Goal: Task Accomplishment & Management: Use online tool/utility

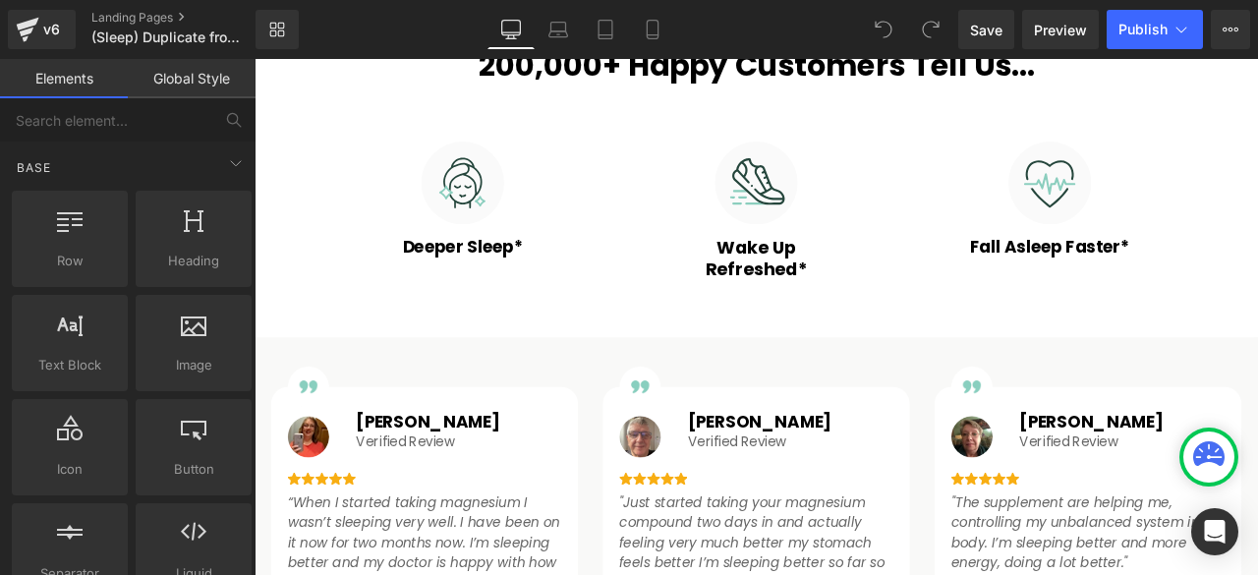
scroll to position [1146, 0]
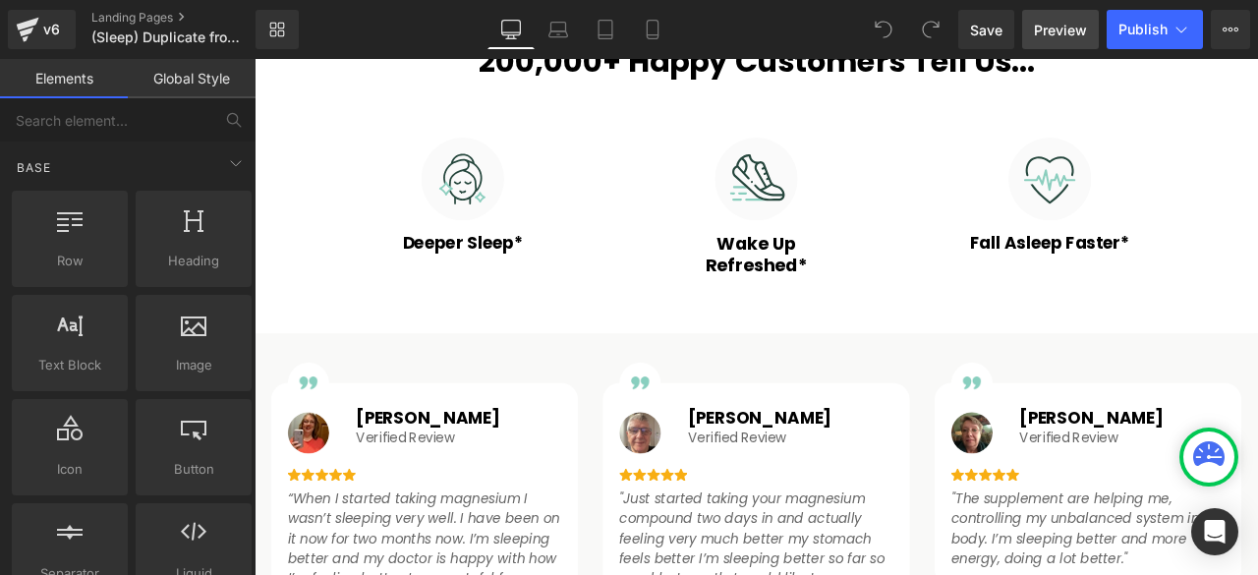
click at [1047, 42] on link "Preview" at bounding box center [1060, 29] width 77 height 39
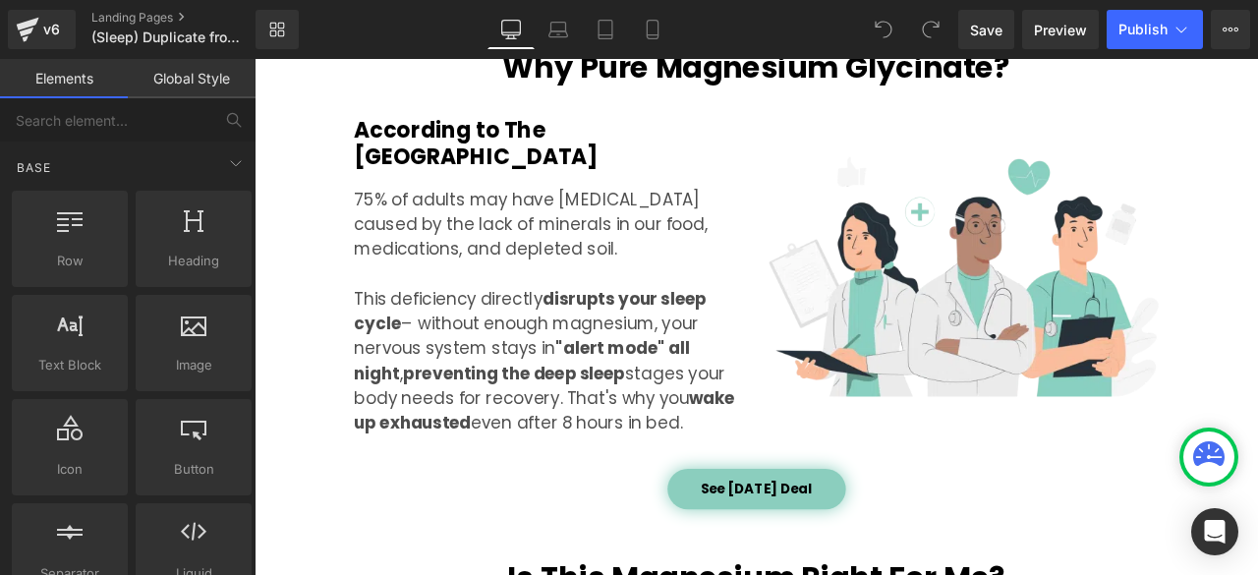
scroll to position [2293, 0]
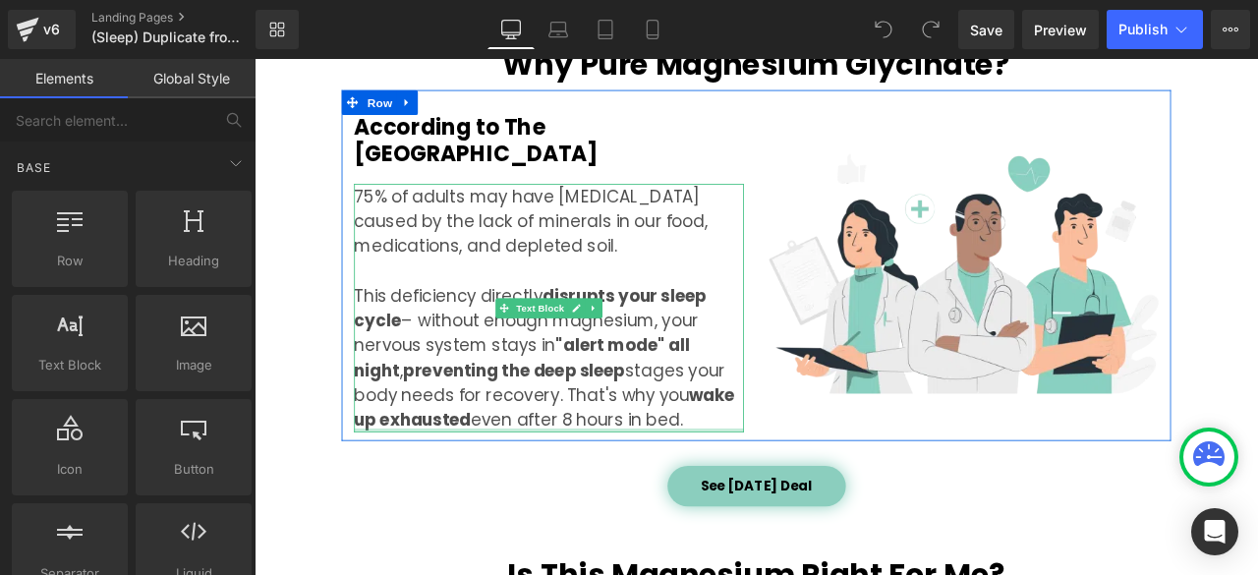
click at [736, 497] on div at bounding box center [604, 499] width 462 height 5
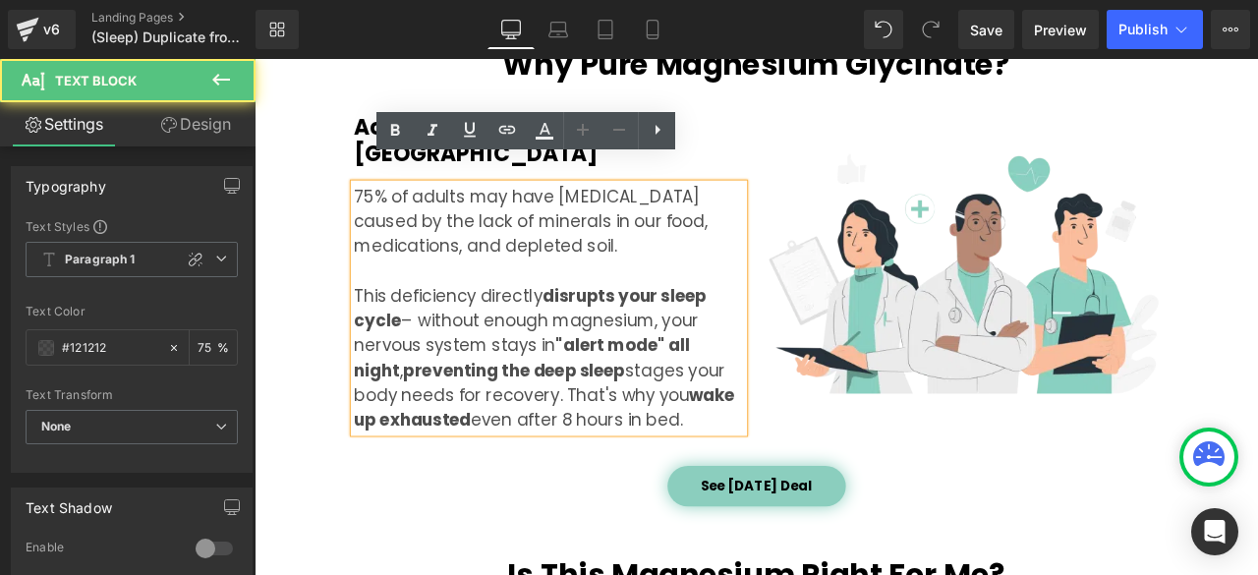
click at [736, 454] on p "75% of adults may have magnesium deficiency caused by the lack of minerals in o…" at bounding box center [604, 354] width 462 height 295
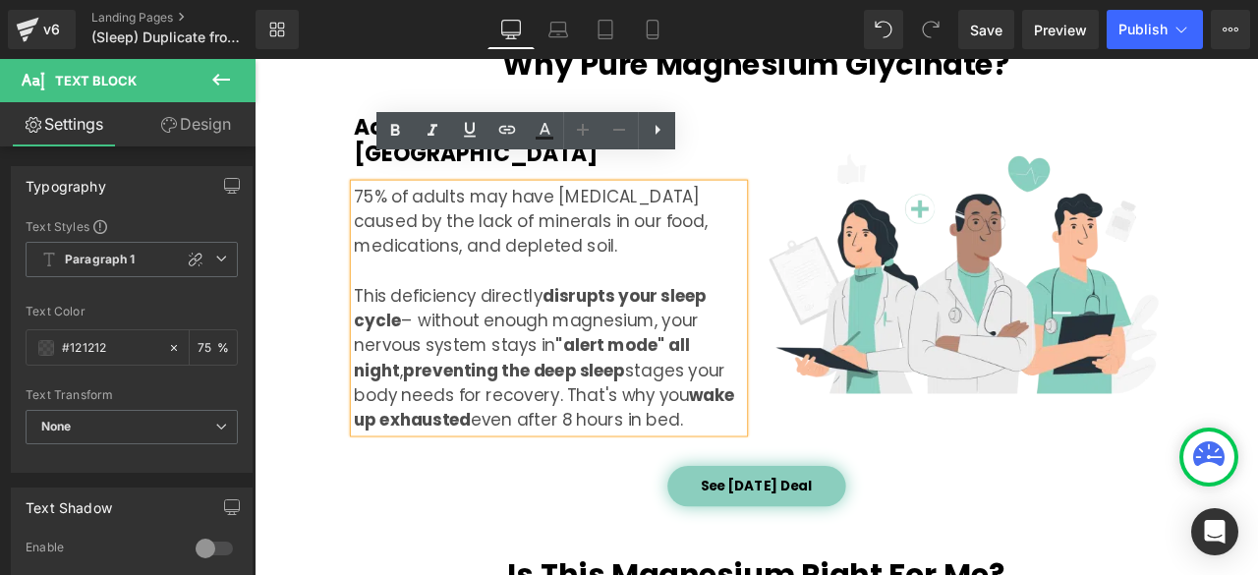
drag, startPoint x: 736, startPoint y: 456, endPoint x: 366, endPoint y: 297, distance: 403.3
click at [373, 297] on p "75% of adults may have magnesium deficiency caused by the lack of minerals in o…" at bounding box center [604, 354] width 462 height 295
click at [396, 135] on icon at bounding box center [395, 131] width 9 height 12
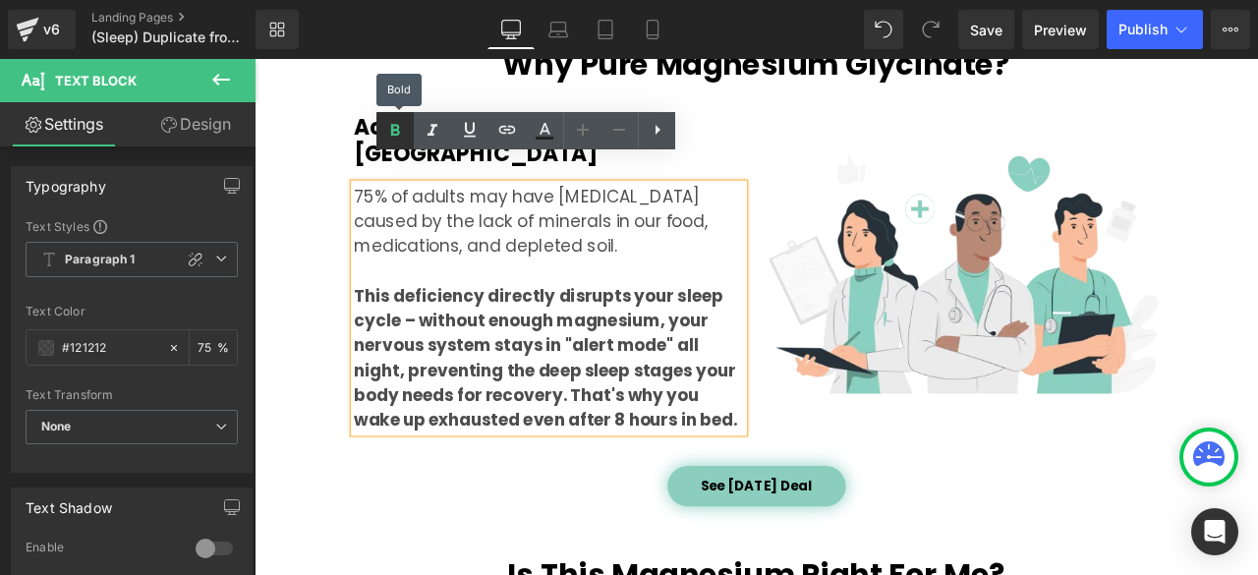
click at [396, 135] on icon at bounding box center [395, 131] width 9 height 12
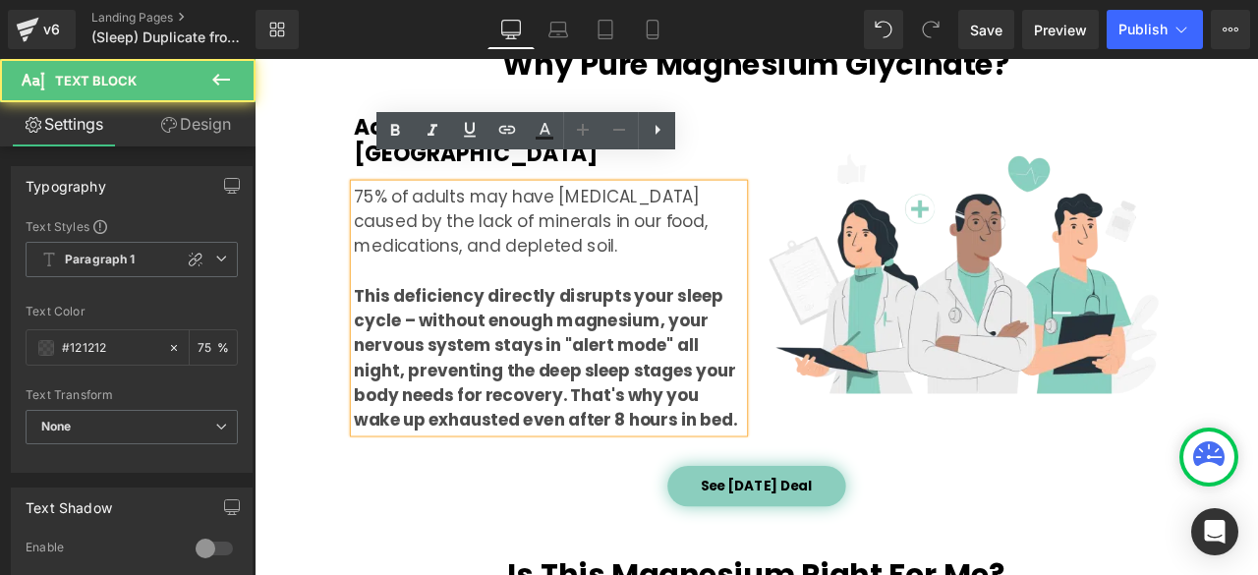
click at [813, 460] on strong "This deficiency directly disrupts your sleep cycle – without enough magnesium, …" at bounding box center [600, 413] width 454 height 175
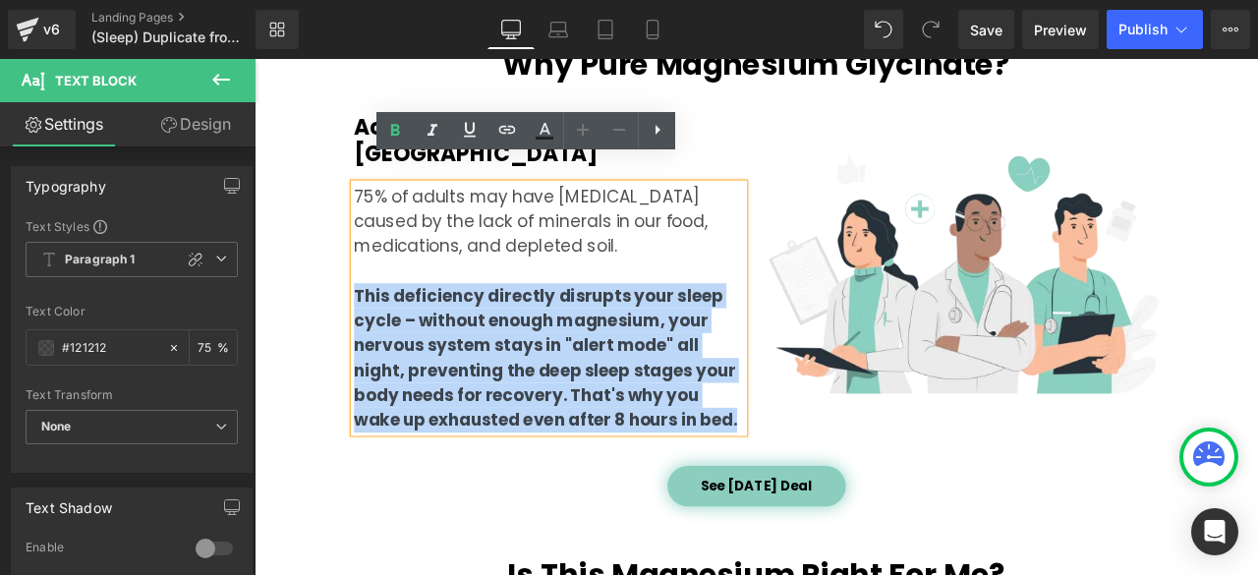
drag, startPoint x: 824, startPoint y: 460, endPoint x: 334, endPoint y: 309, distance: 512.3
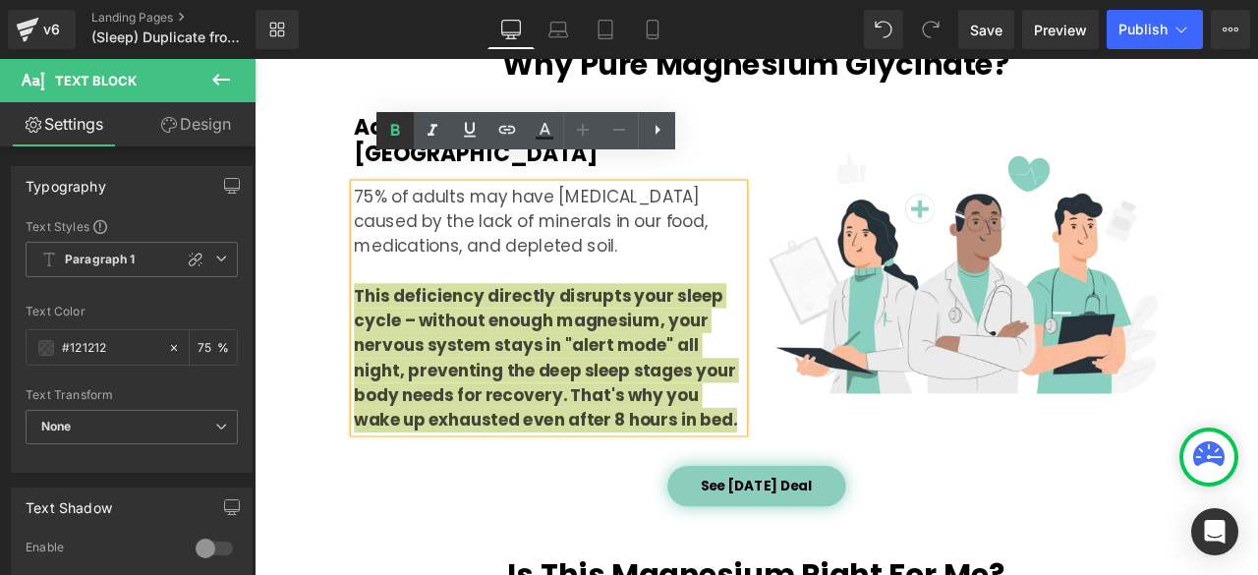
click at [391, 131] on icon at bounding box center [395, 131] width 9 height 12
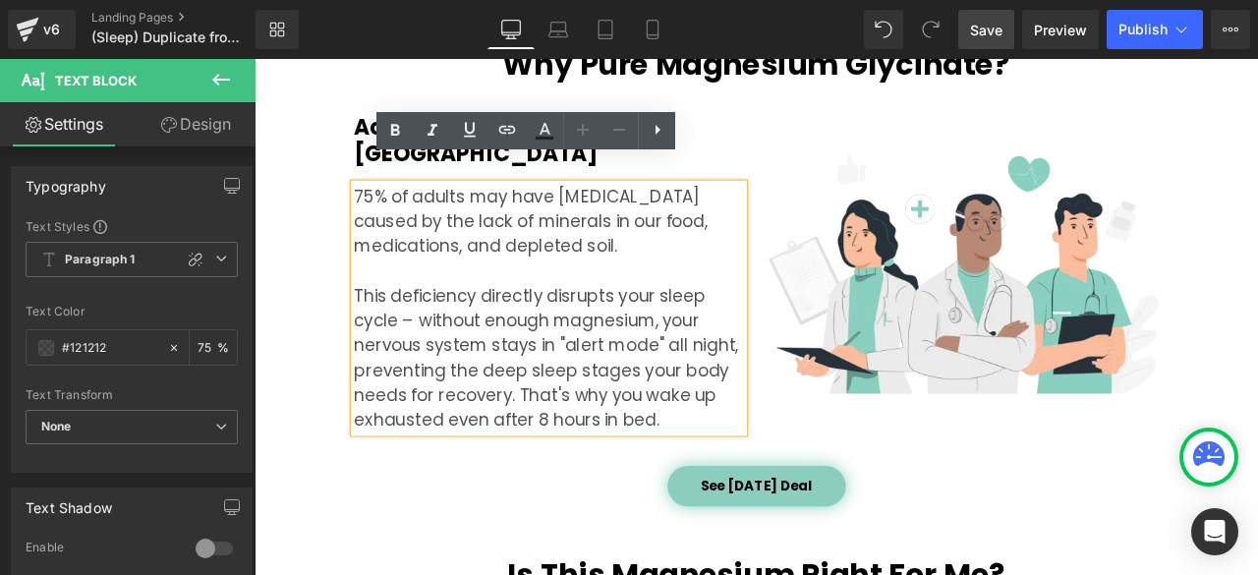
click at [995, 34] on span "Save" at bounding box center [986, 30] width 32 height 21
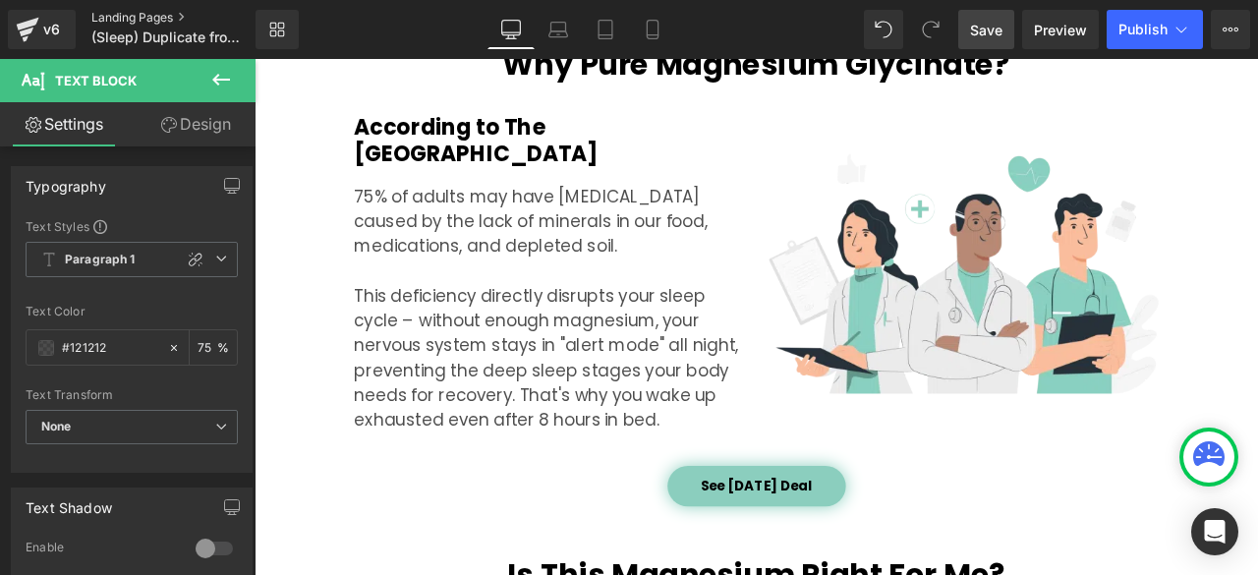
click at [149, 15] on link "Landing Pages" at bounding box center [189, 18] width 197 height 16
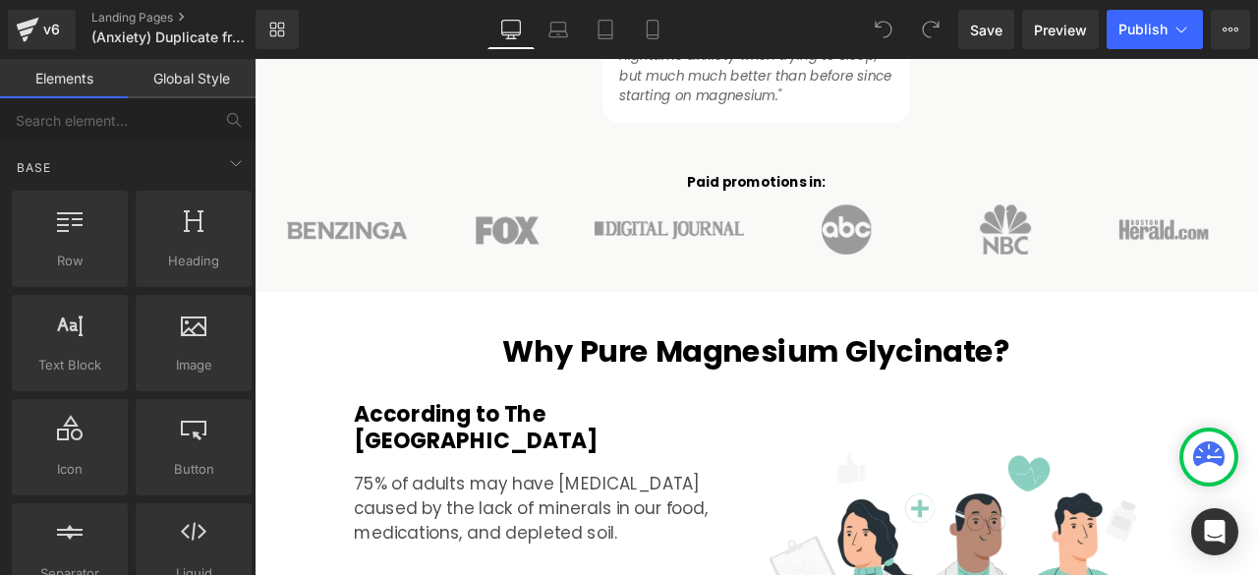
scroll to position [2129, 0]
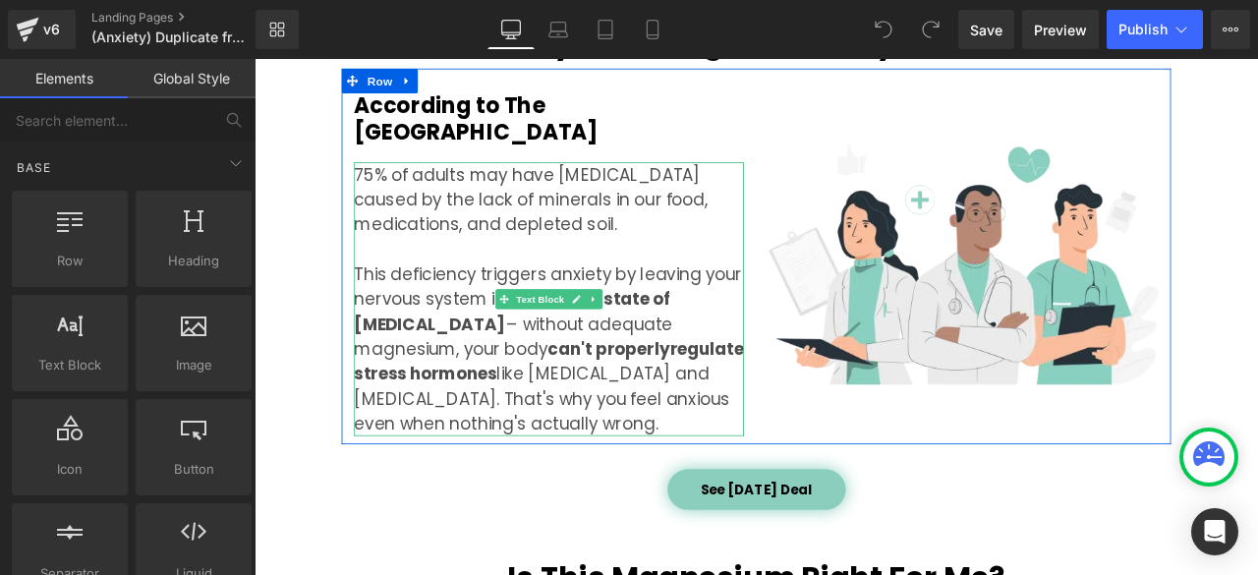
click at [544, 373] on p "75% of adults may have magnesium deficiency caused by the lack of minerals in o…" at bounding box center [604, 344] width 462 height 324
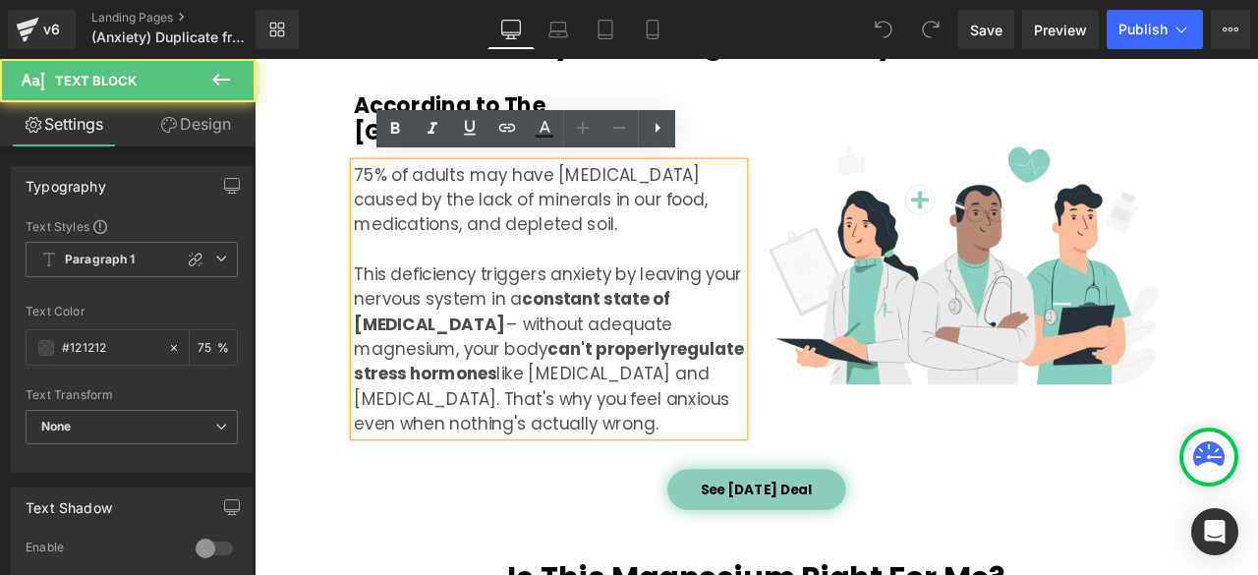
click at [726, 472] on p "75% of adults may have magnesium deficiency caused by the lack of minerals in o…" at bounding box center [604, 344] width 462 height 324
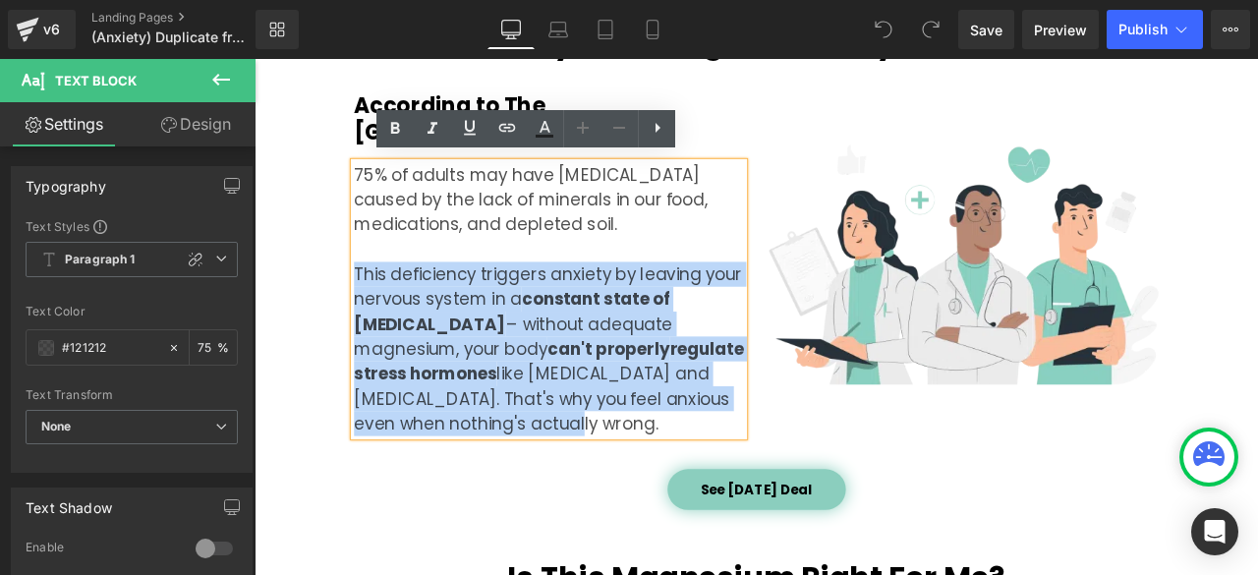
drag, startPoint x: 680, startPoint y: 479, endPoint x: 356, endPoint y: 319, distance: 361.3
click at [358, 319] on div "According to The University Of Notre Dame Heading 75% of adults may have magnes…" at bounding box center [603, 302] width 491 height 405
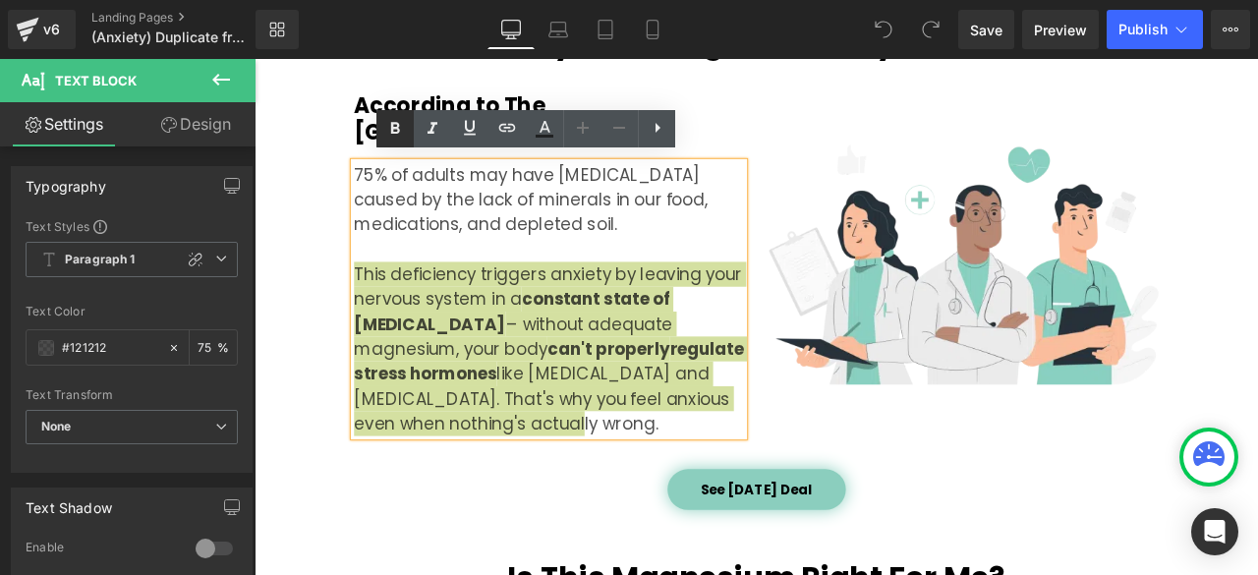
click at [391, 131] on icon at bounding box center [395, 129] width 24 height 24
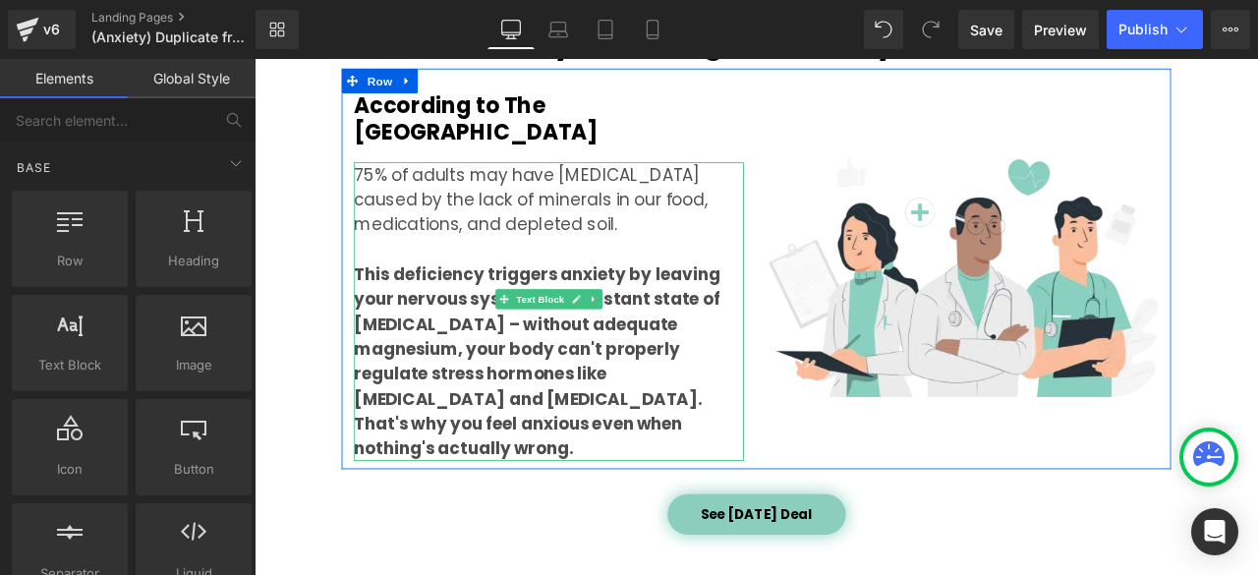
click at [756, 482] on p "75% of adults may have magnesium deficiency caused by the lack of minerals in o…" at bounding box center [604, 359] width 462 height 354
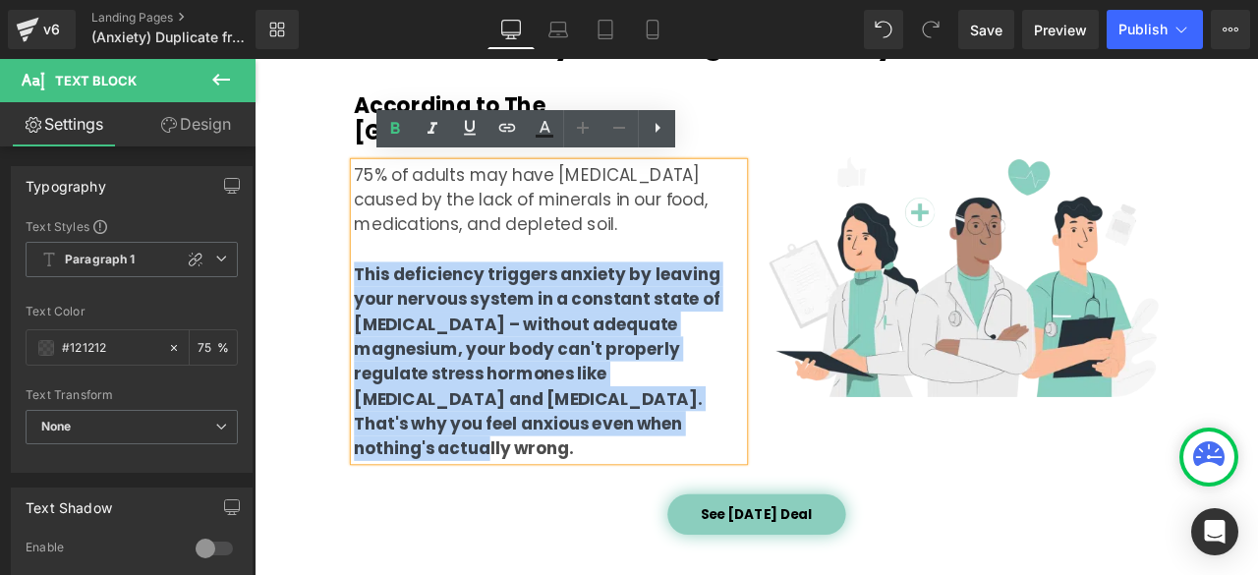
drag, startPoint x: 686, startPoint y: 486, endPoint x: 367, endPoint y: 308, distance: 365.6
click at [373, 308] on p "75% of adults may have magnesium deficiency caused by the lack of minerals in o…" at bounding box center [604, 359] width 462 height 354
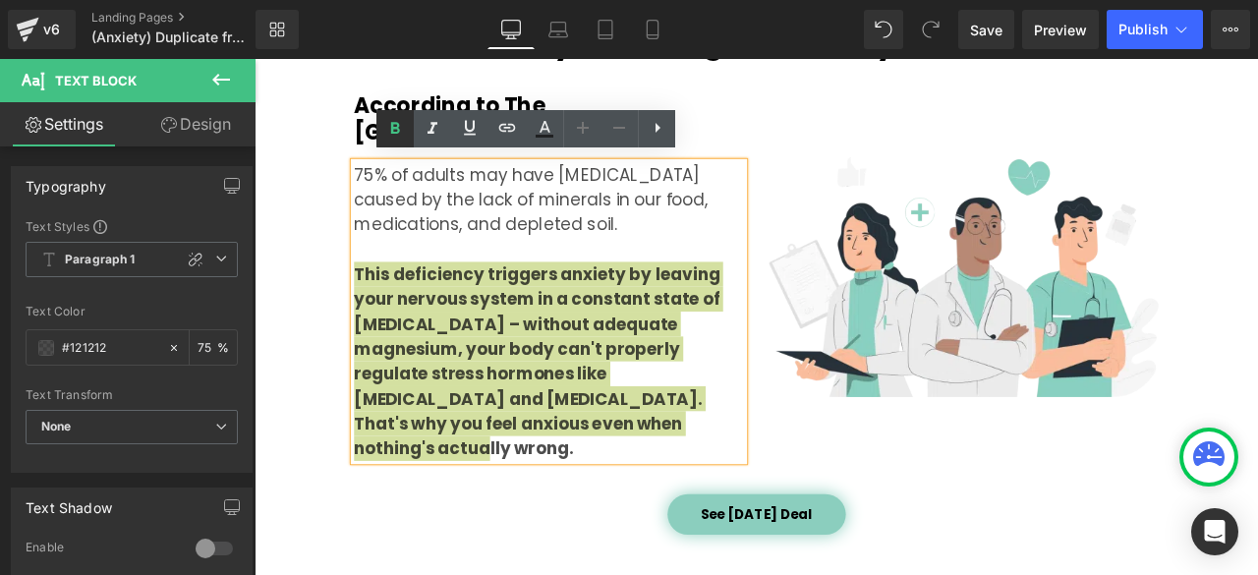
click at [395, 131] on icon at bounding box center [395, 129] width 24 height 24
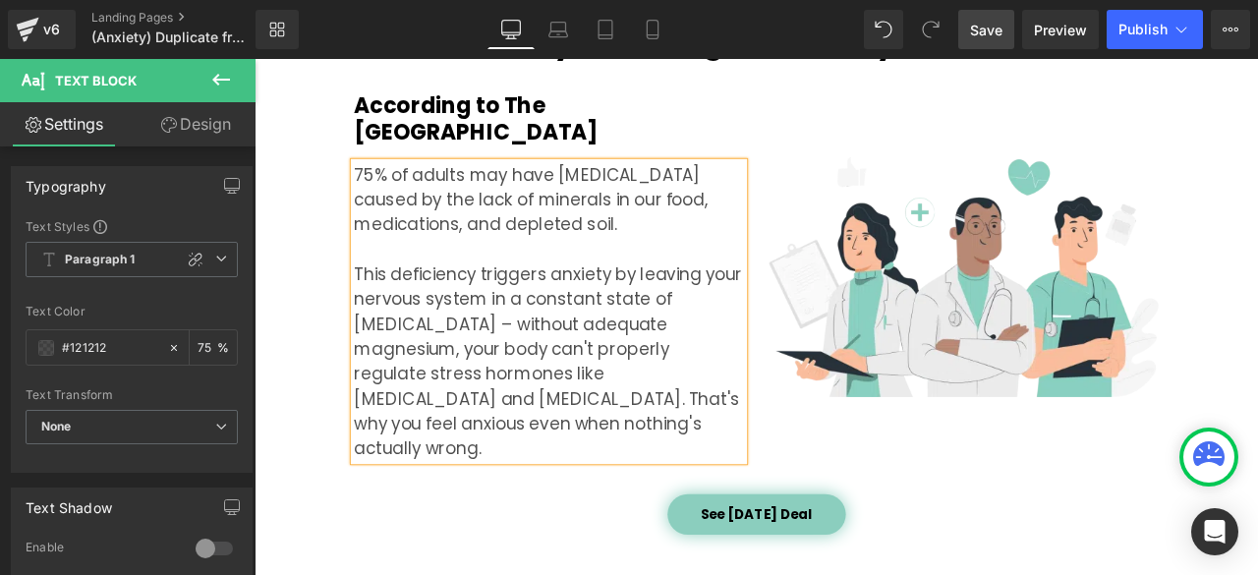
click at [981, 17] on link "Save" at bounding box center [986, 29] width 56 height 39
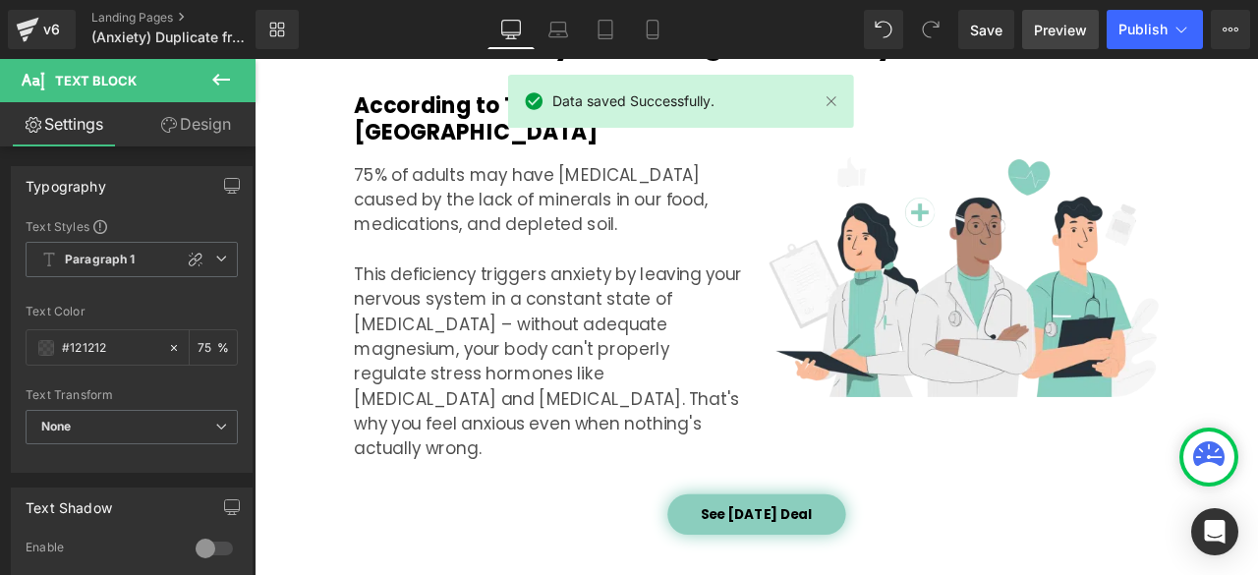
click at [1038, 34] on span "Preview" at bounding box center [1060, 30] width 53 height 21
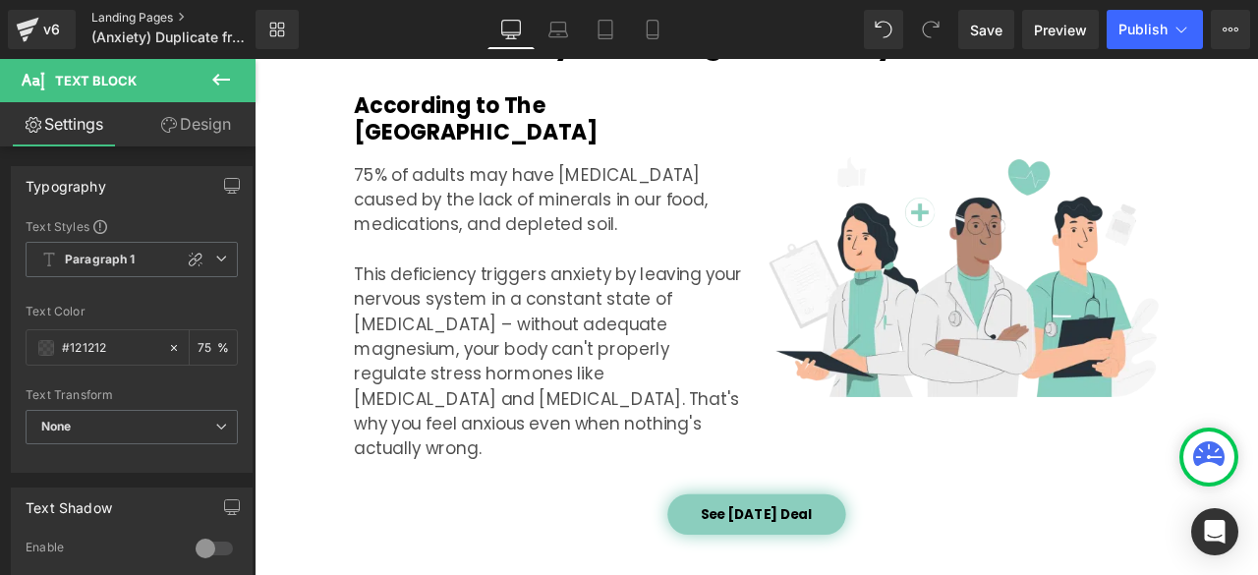
click at [149, 17] on link "Landing Pages" at bounding box center [189, 18] width 197 height 16
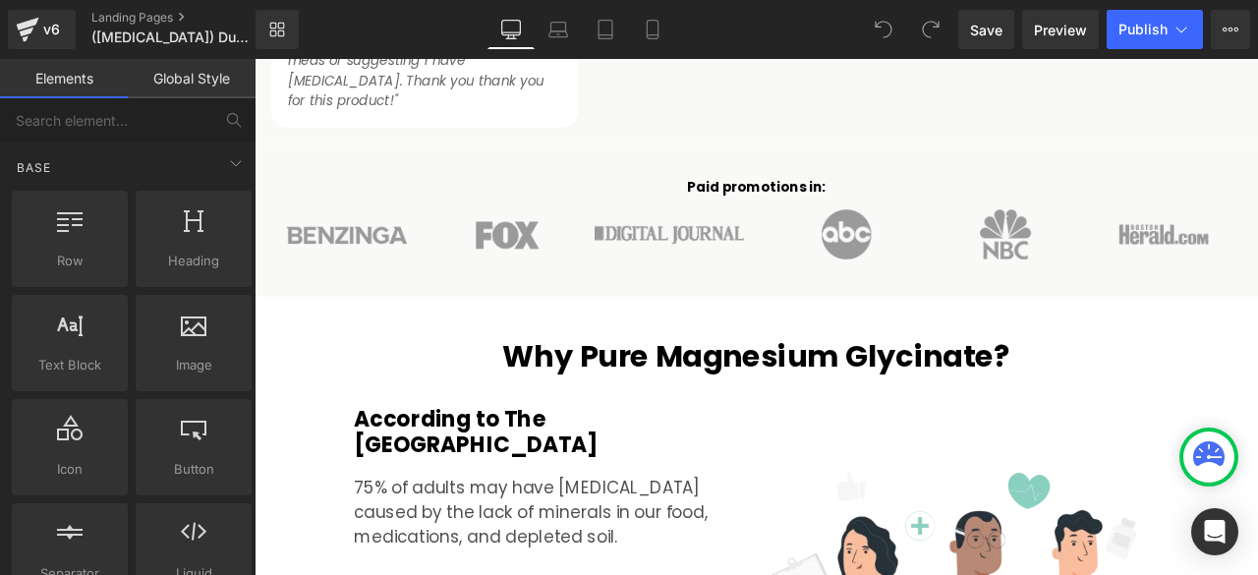
scroll to position [1966, 0]
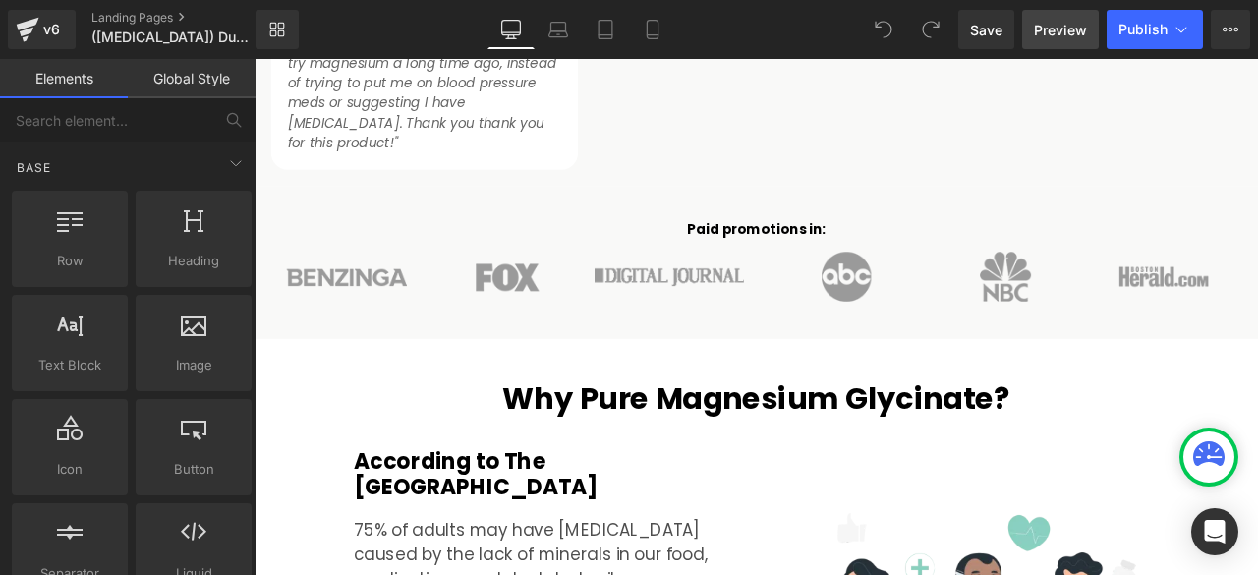
click at [1048, 36] on span "Preview" at bounding box center [1060, 30] width 53 height 21
click at [109, 18] on link "Landing Pages" at bounding box center [189, 18] width 197 height 16
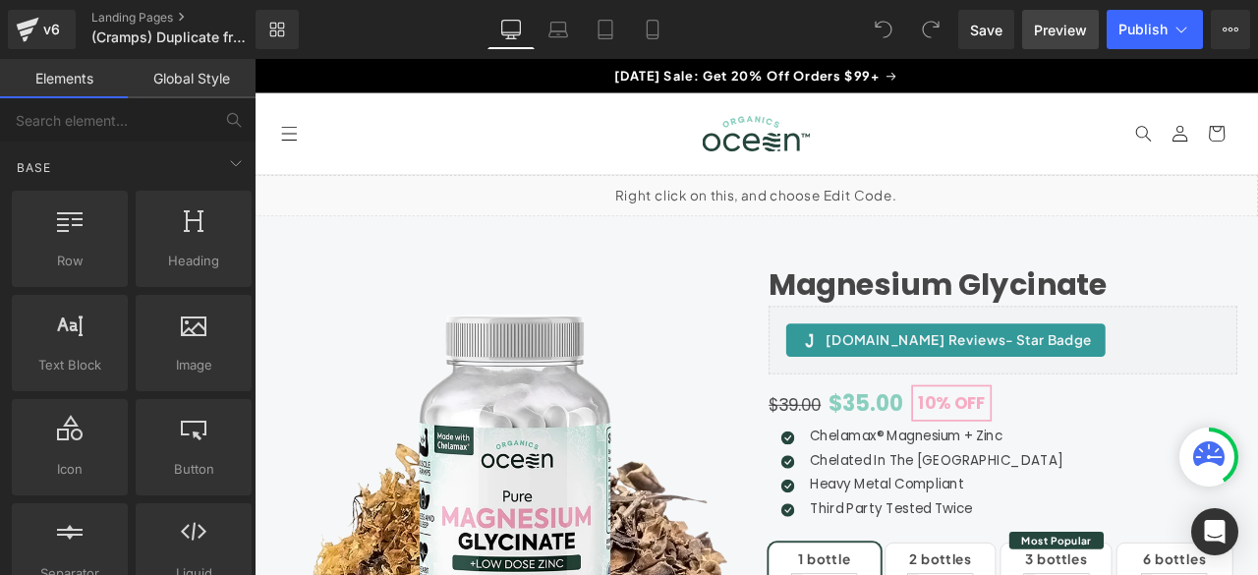
click at [1044, 34] on span "Preview" at bounding box center [1060, 30] width 53 height 21
click at [122, 19] on link "Landing Pages" at bounding box center [189, 18] width 197 height 16
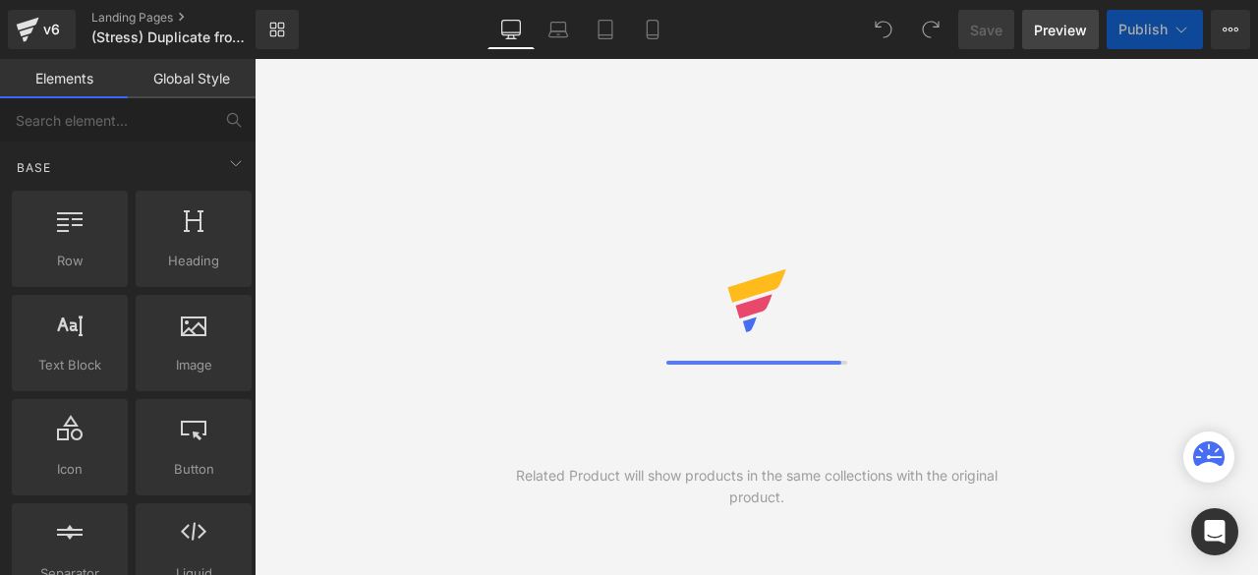
click at [1063, 30] on span "Preview" at bounding box center [1060, 30] width 53 height 21
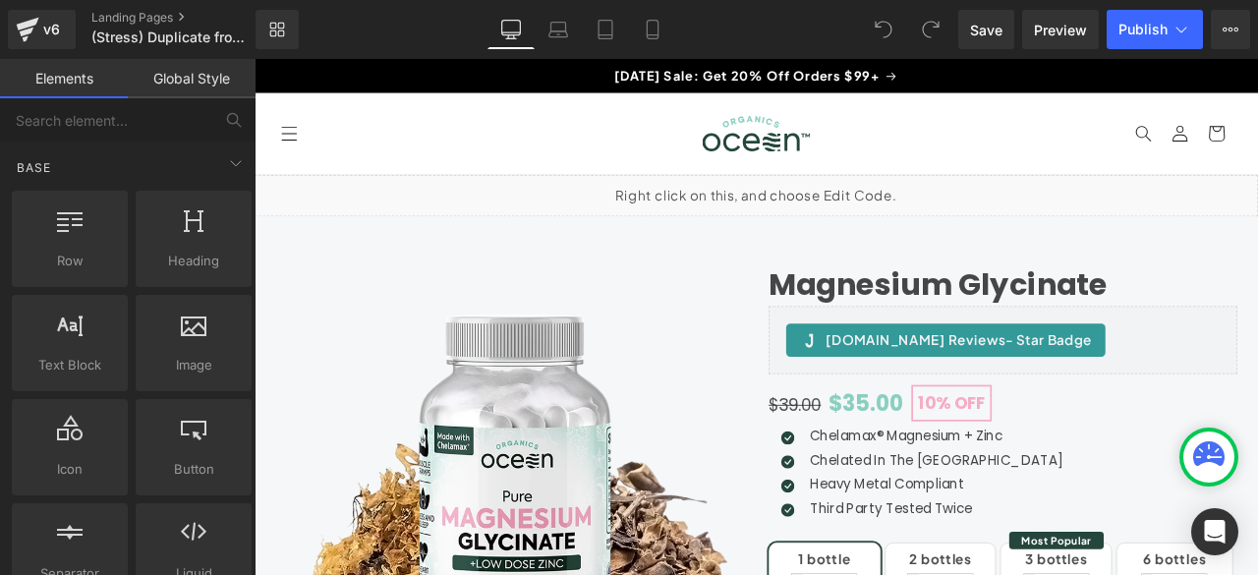
click at [138, 8] on div "v6 Landing Pages (Stress) Duplicate from Magnesium Glycinate - Sleep &amp;amp;a…" at bounding box center [128, 29] width 256 height 59
click at [138, 13] on link "Landing Pages" at bounding box center [189, 18] width 197 height 16
